Goal: Information Seeking & Learning: Learn about a topic

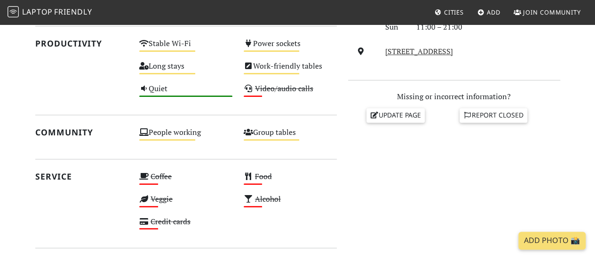
scroll to position [329, 0]
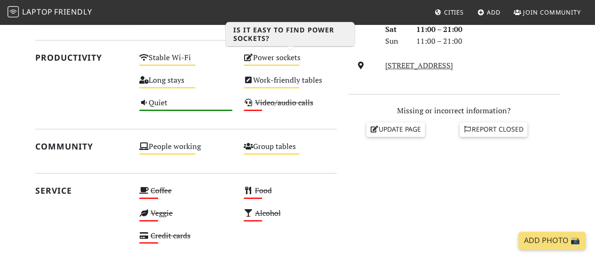
click at [286, 53] on div "Power sockets Medium" at bounding box center [290, 62] width 104 height 23
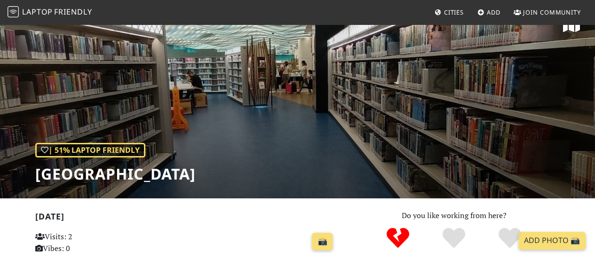
scroll to position [0, 0]
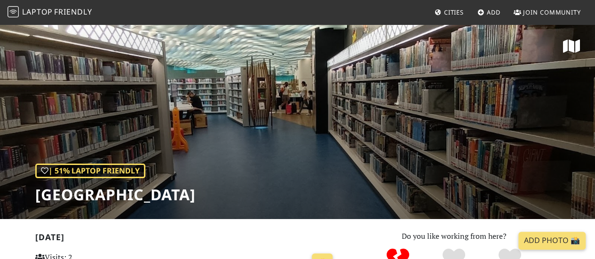
click at [44, 15] on span "Laptop" at bounding box center [37, 12] width 31 height 10
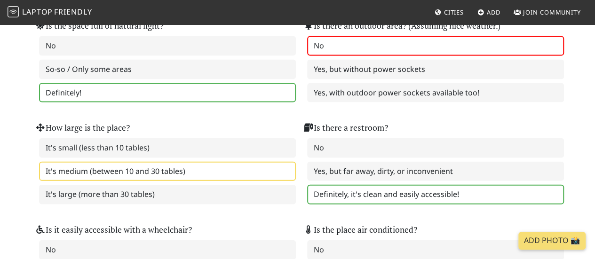
scroll to position [988, 0]
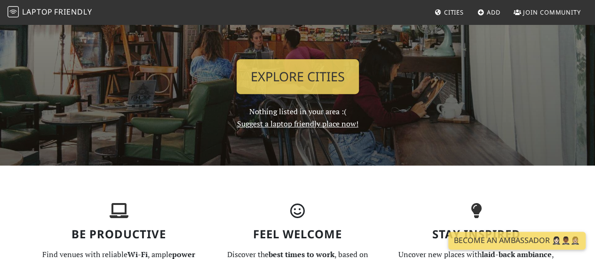
scroll to position [141, 0]
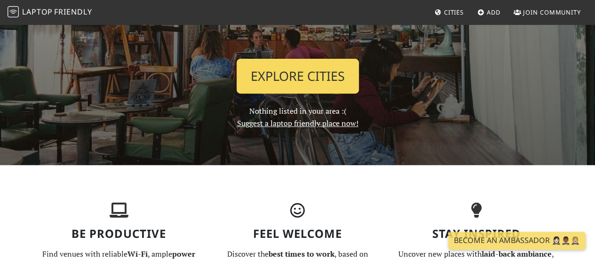
click at [304, 81] on link "Explore Cities" at bounding box center [298, 76] width 122 height 35
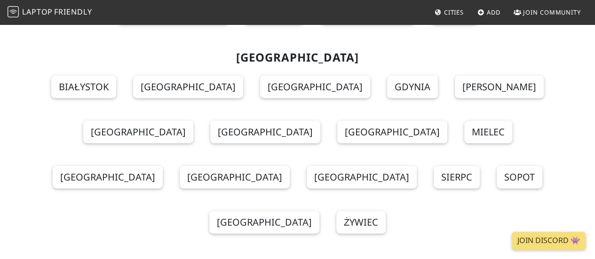
scroll to position [8589, 0]
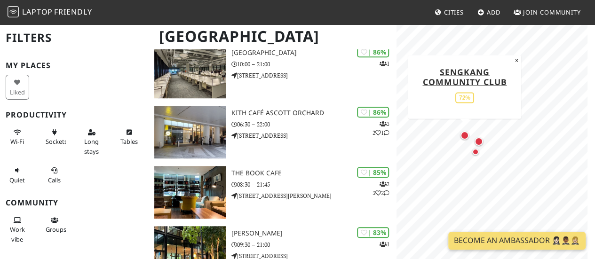
click at [465, 139] on div "Map marker" at bounding box center [465, 135] width 8 height 8
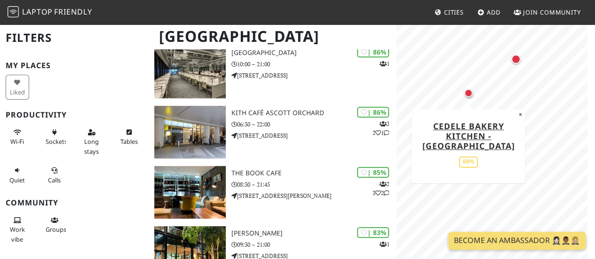
click at [473, 96] on div "Map marker" at bounding box center [468, 93] width 19 height 19
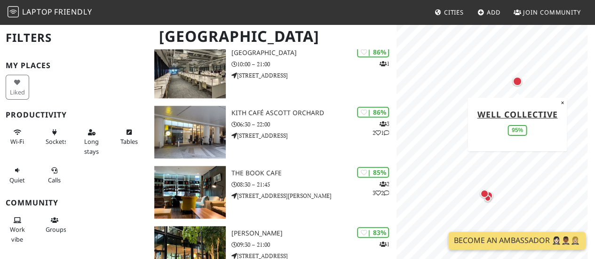
click at [517, 83] on div "Map marker" at bounding box center [517, 81] width 9 height 9
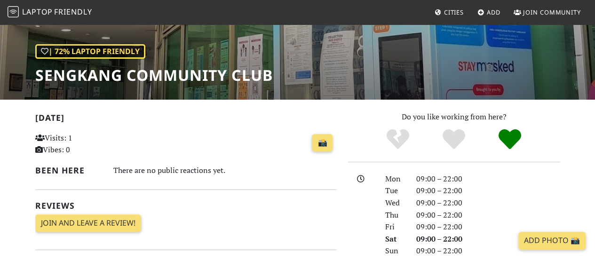
scroll to position [118, 0]
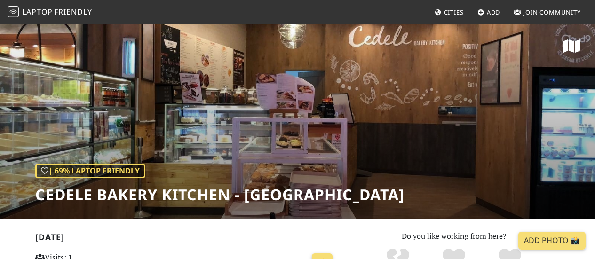
scroll to position [188, 0]
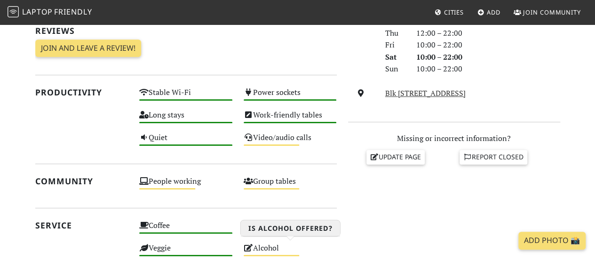
scroll to position [235, 0]
